Goal: Information Seeking & Learning: Find specific fact

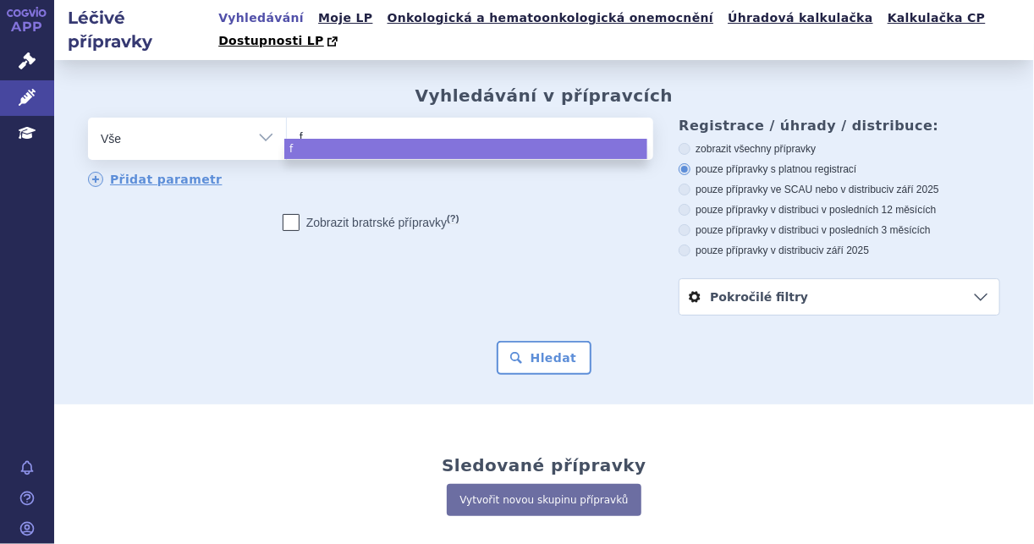
type input "fl"
type input "fluen"
type input "fluenz"
select select "fluenz"
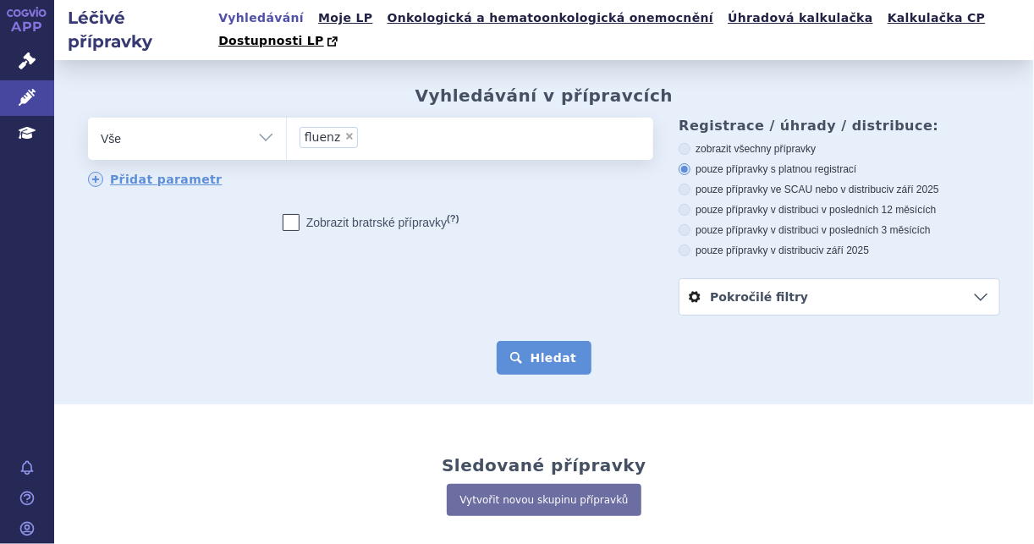
click at [506, 344] on button "Hledat" at bounding box center [545, 358] width 96 height 34
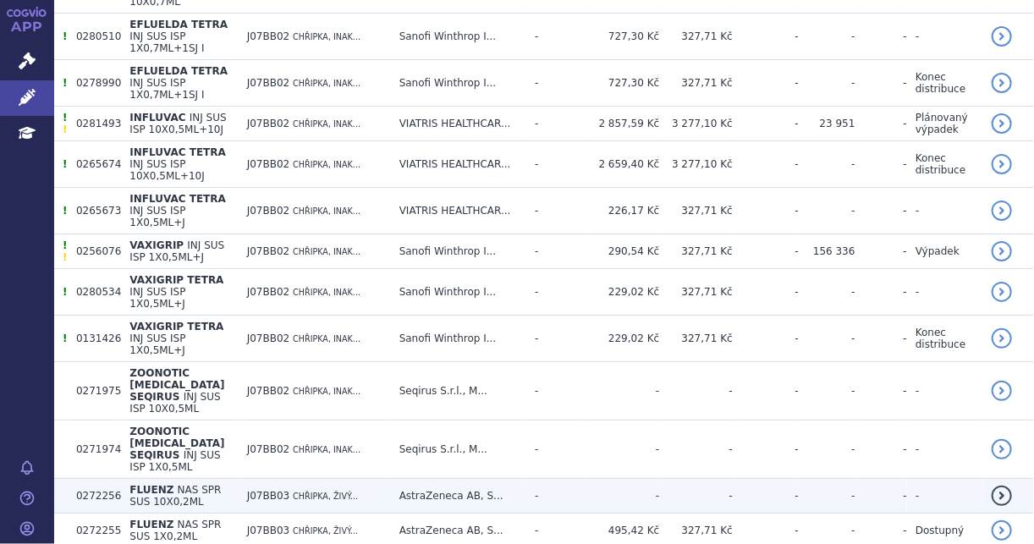
scroll to position [1345, 0]
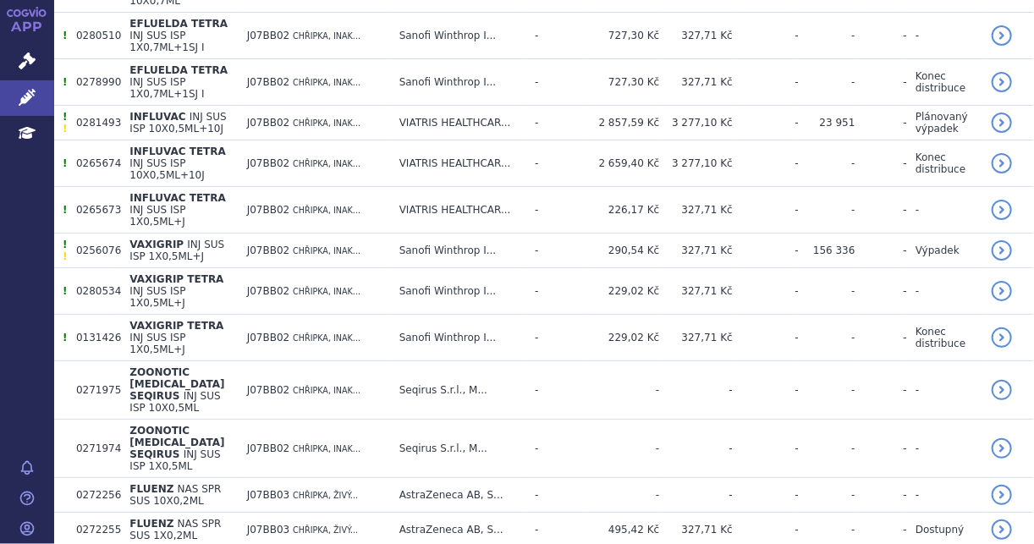
click at [22, 193] on div "APP Správní řízení Léčivé přípravky Education Notifikace Nápověda Kateřina Chad…" at bounding box center [27, 272] width 54 height 544
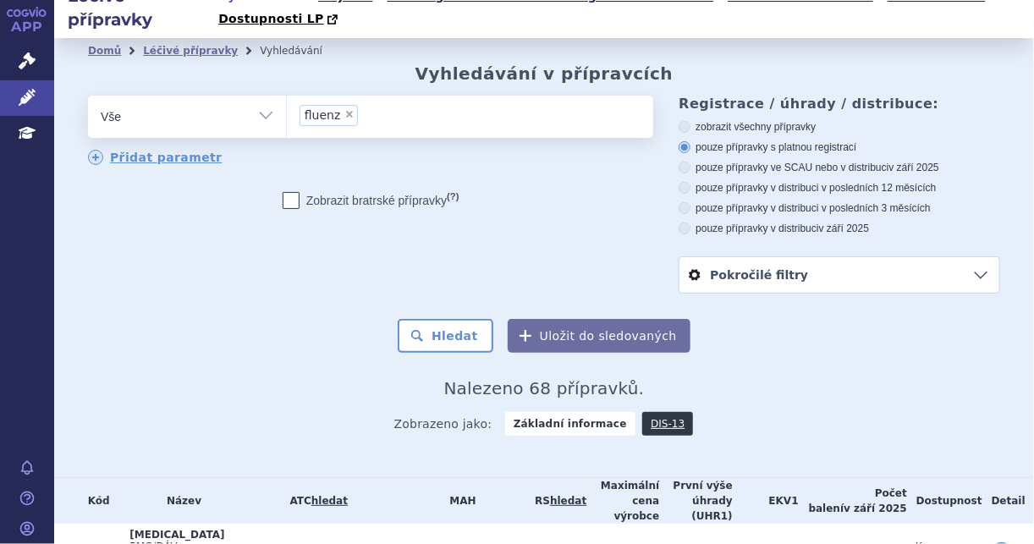
scroll to position [0, 0]
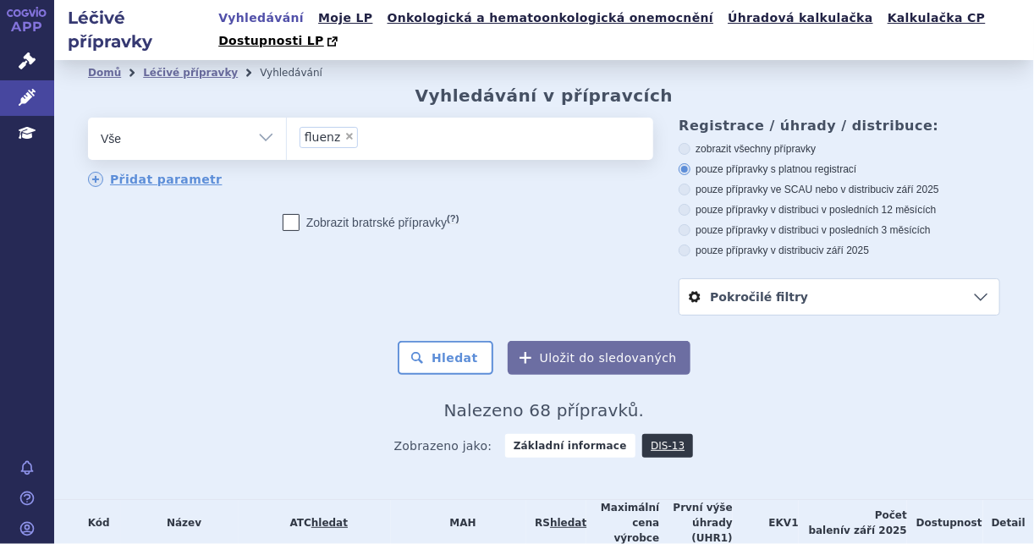
drag, startPoint x: 220, startPoint y: 196, endPoint x: 577, endPoint y: 231, distance: 358.8
click at [577, 231] on div "odstranit Vše Přípravek/SUKL kód MAH VPOIS ATC/Aktivní látka" at bounding box center [370, 187] width 565 height 139
click at [987, 421] on div "Zobrazeno jako: Základní informace DIS-13" at bounding box center [544, 445] width 912 height 49
